Goal: Communication & Community: Answer question/provide support

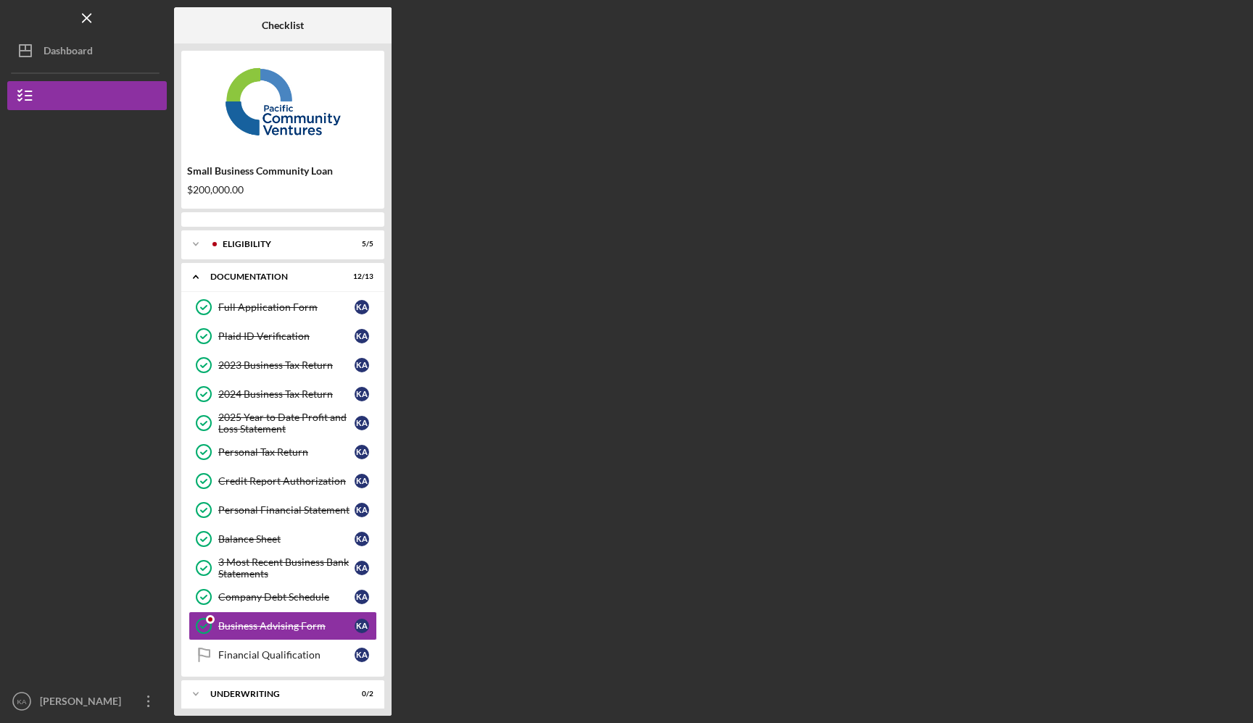
scroll to position [41, 0]
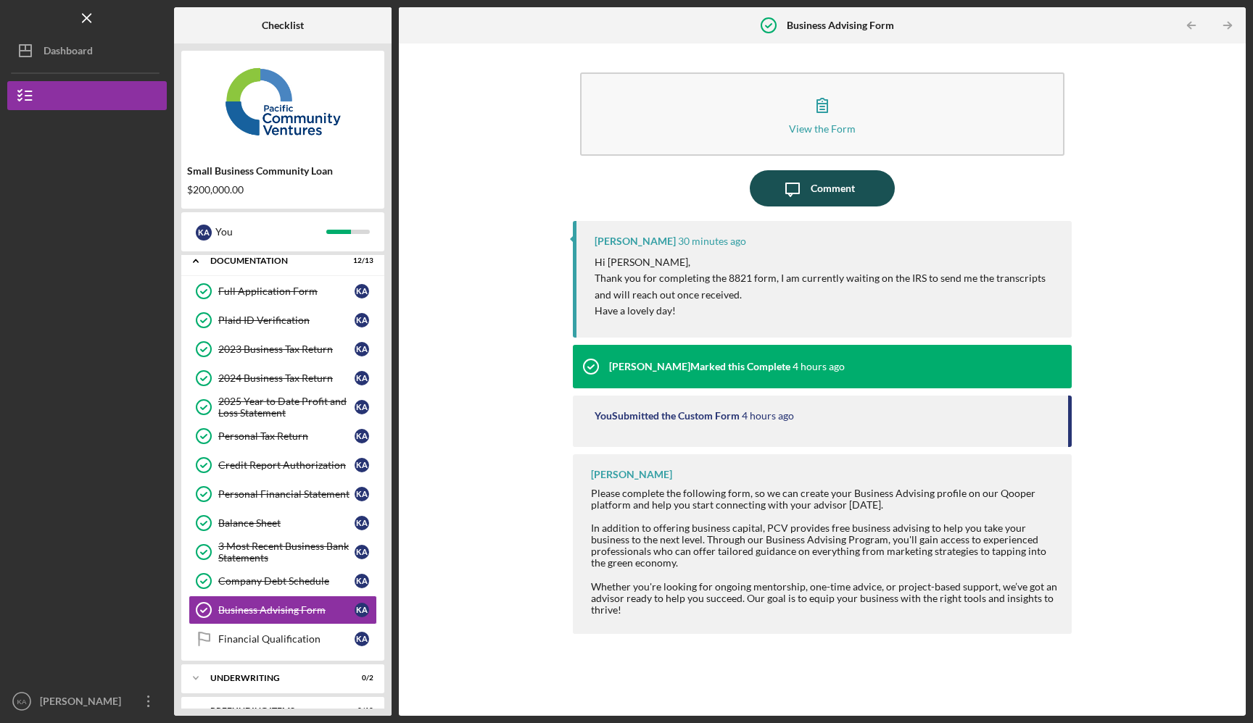
click at [808, 196] on icon "Icon/Message" at bounding box center [792, 188] width 36 height 36
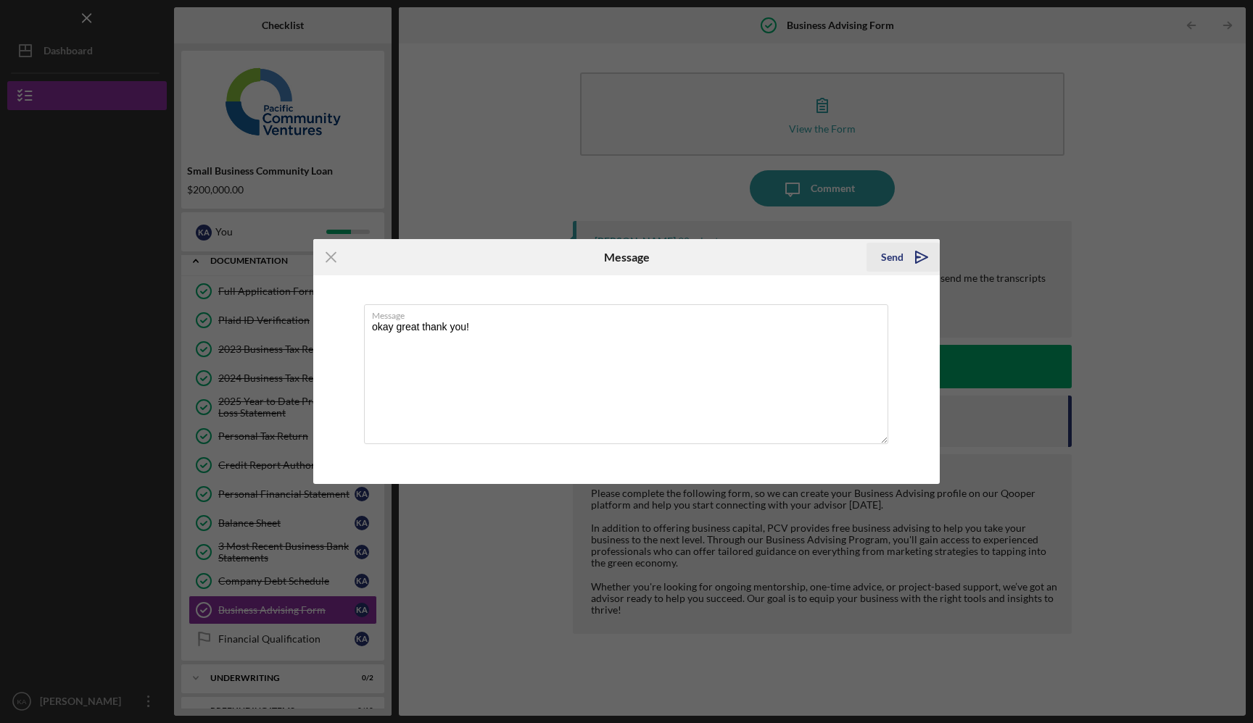
type textarea "okay great thank you!"
click at [902, 252] on div "Send" at bounding box center [892, 257] width 22 height 29
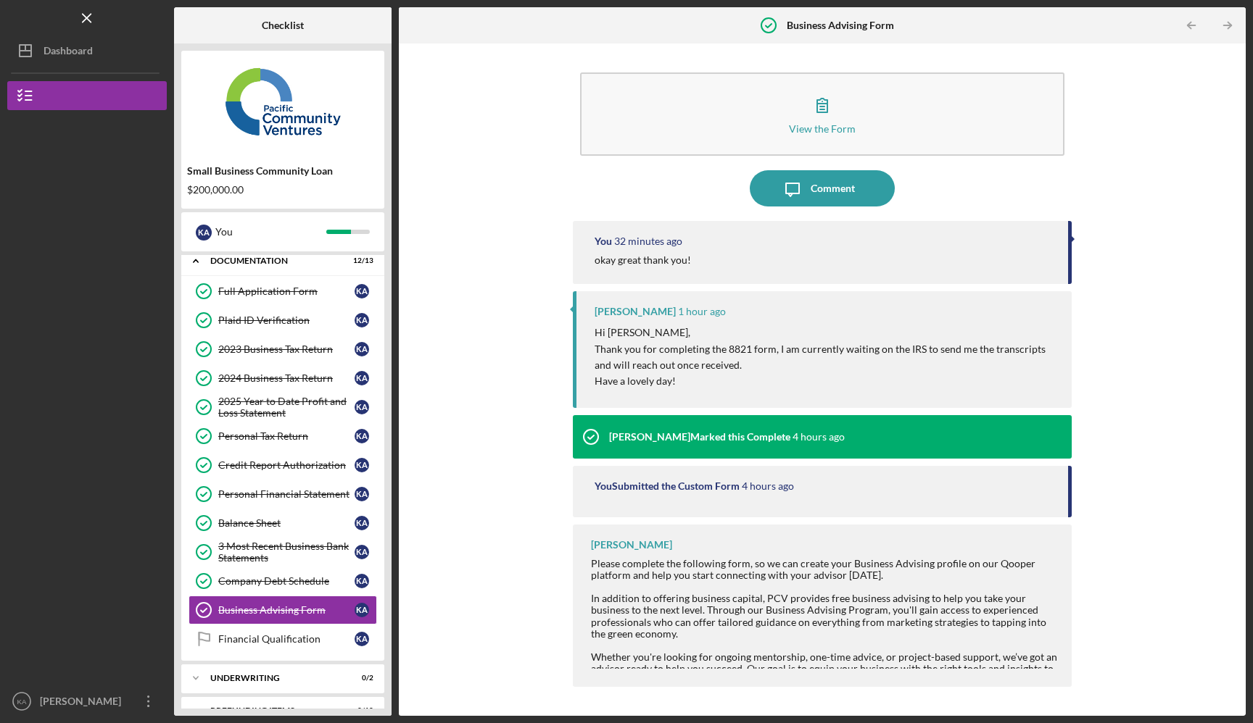
click at [473, 38] on div at bounding box center [540, 25] width 282 height 36
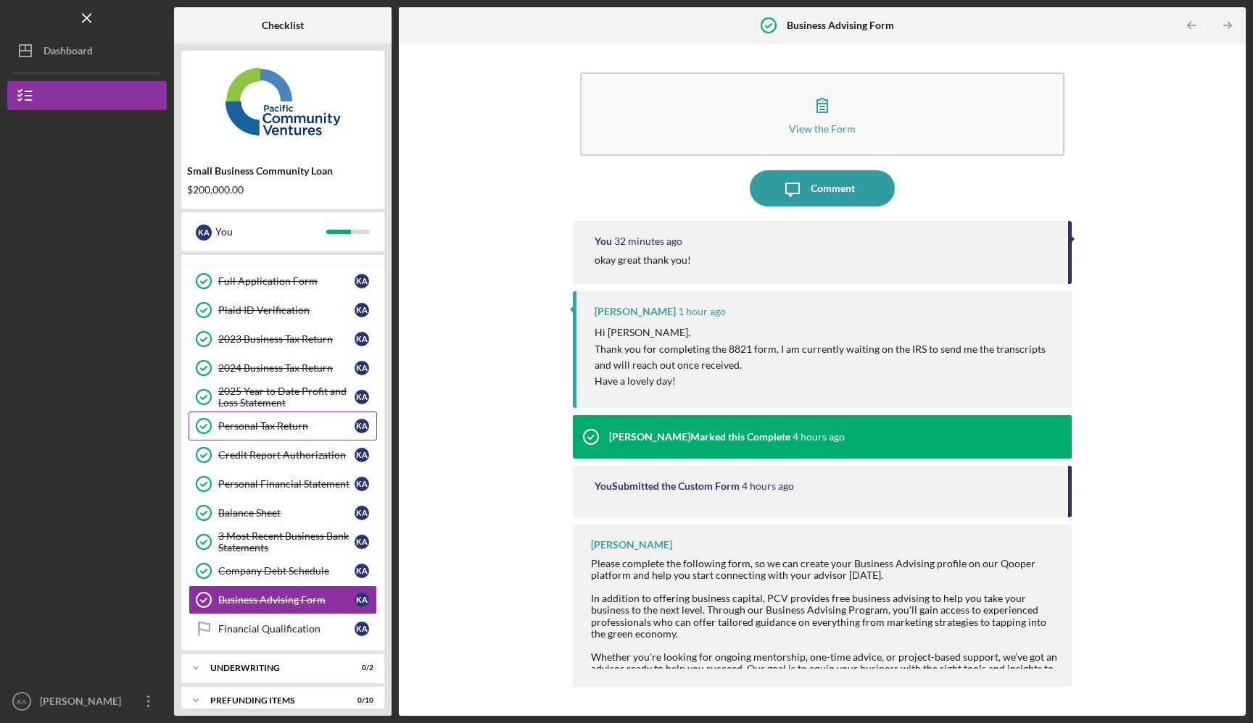
scroll to position [65, 0]
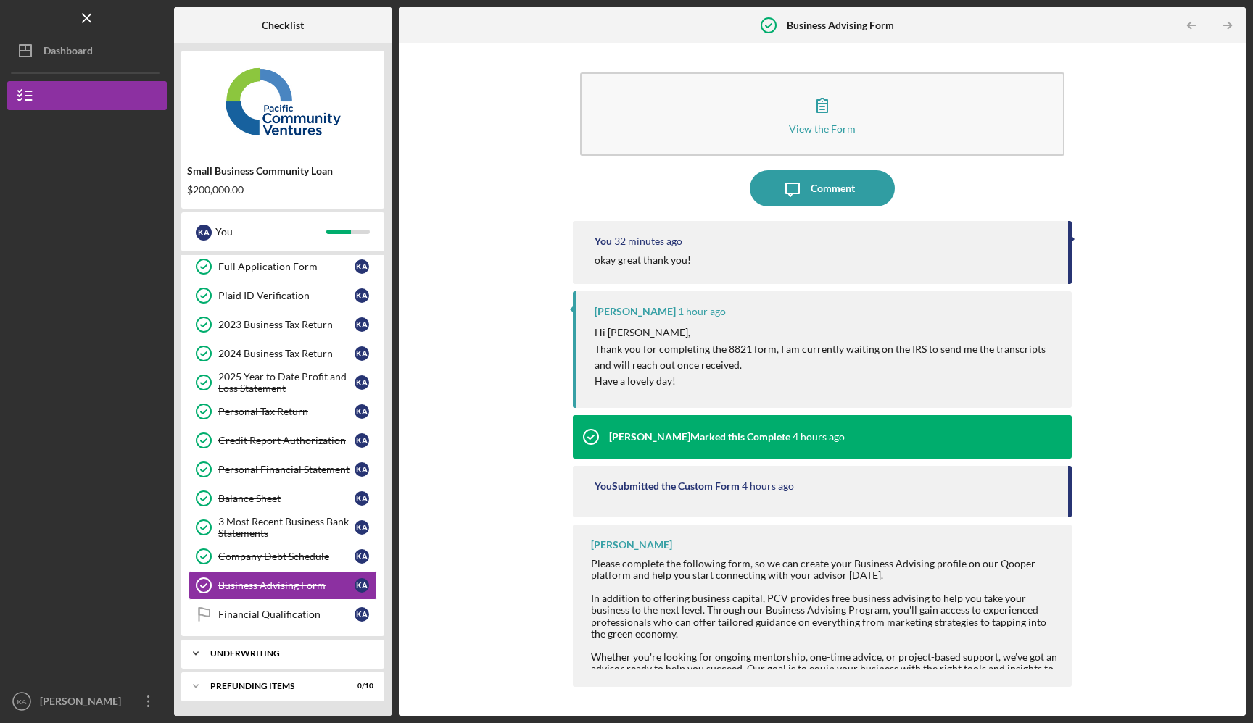
click at [262, 647] on div "Icon/Expander Underwriting 0 / 2" at bounding box center [282, 653] width 203 height 29
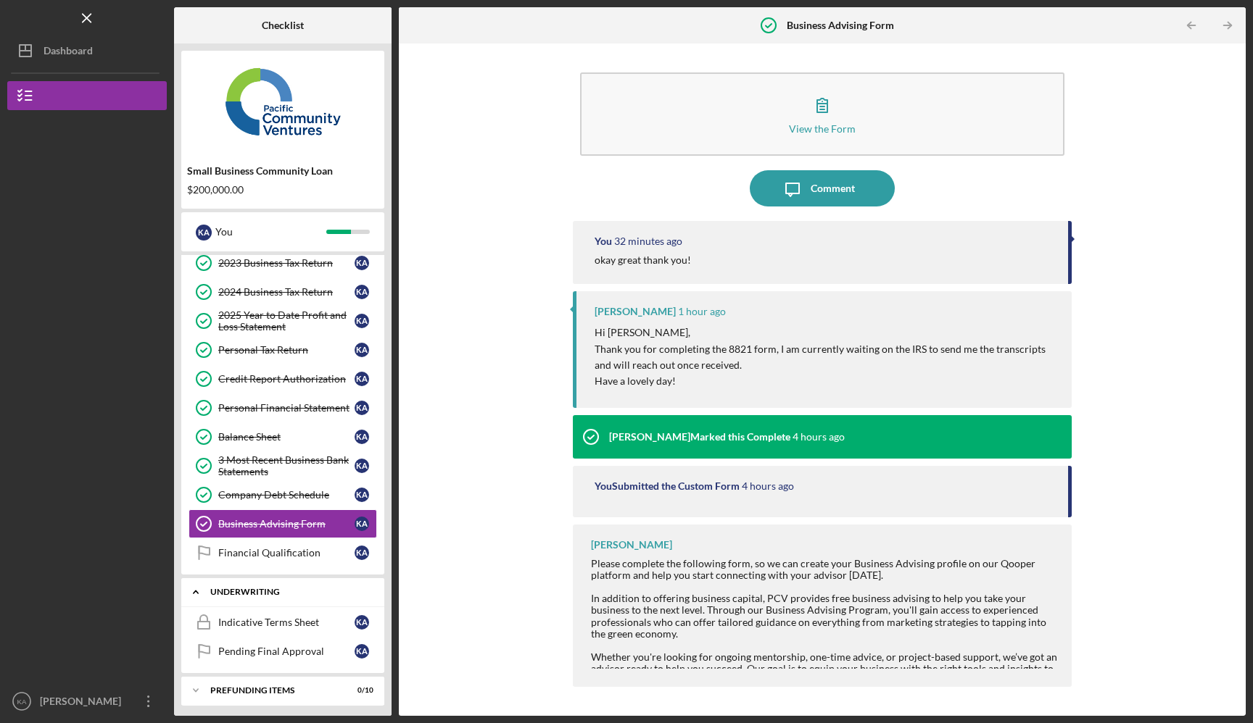
scroll to position [131, 0]
